Goal: Information Seeking & Learning: Learn about a topic

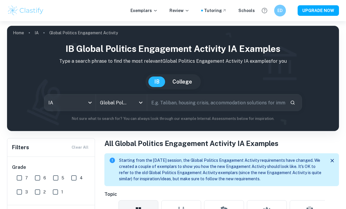
click at [24, 177] on input "7" at bounding box center [19, 178] width 12 height 12
checkbox input "true"
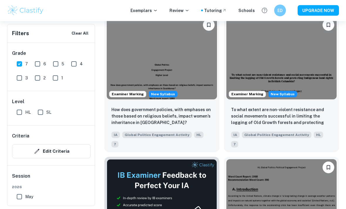
scroll to position [244, 0]
click at [307, 117] on p "To what extent are non-violent resistance and social movements successful in li…" at bounding box center [281, 116] width 101 height 20
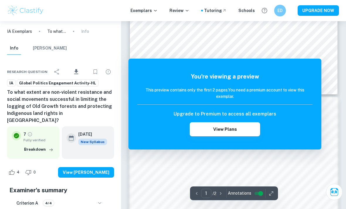
scroll to position [272, 0]
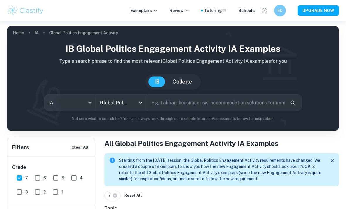
scroll to position [244, 0]
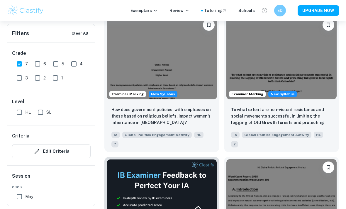
click at [204, 115] on p "How does government policies, with emphases on those based on religious beliefs…" at bounding box center [161, 115] width 101 height 19
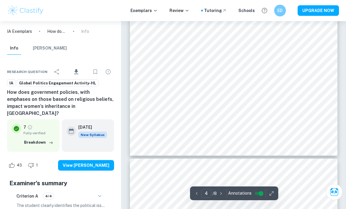
scroll to position [1022, 0]
type input "2"
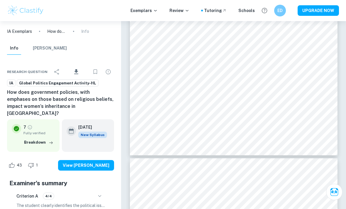
scroll to position [483, 0]
